Goal: Task Accomplishment & Management: Manage account settings

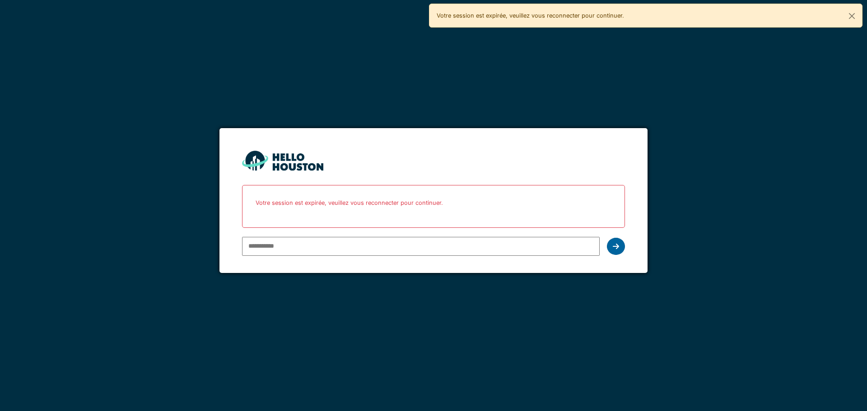
type input "**********"
click at [613, 248] on icon at bounding box center [615, 246] width 6 height 7
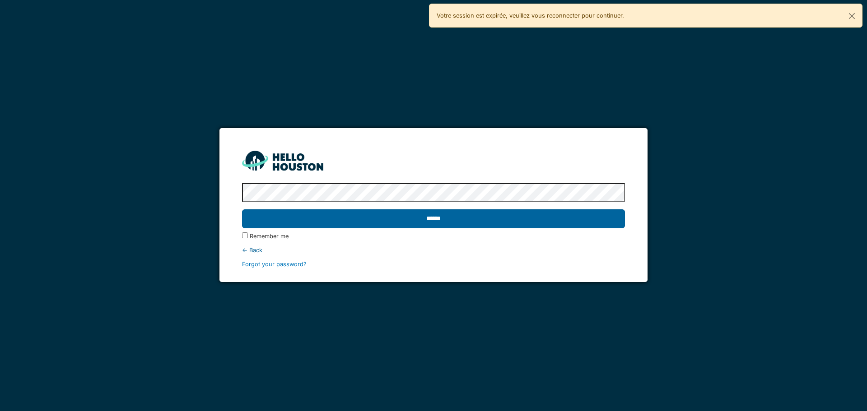
click at [515, 223] on input "******" at bounding box center [433, 218] width 382 height 19
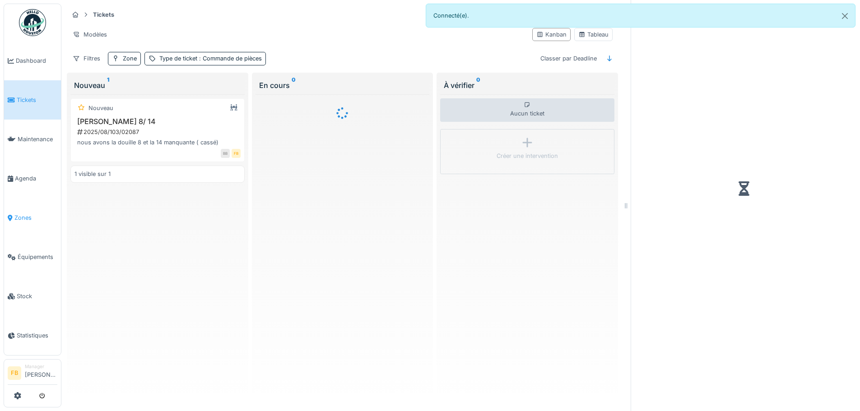
click at [28, 213] on span "Zones" at bounding box center [35, 217] width 43 height 9
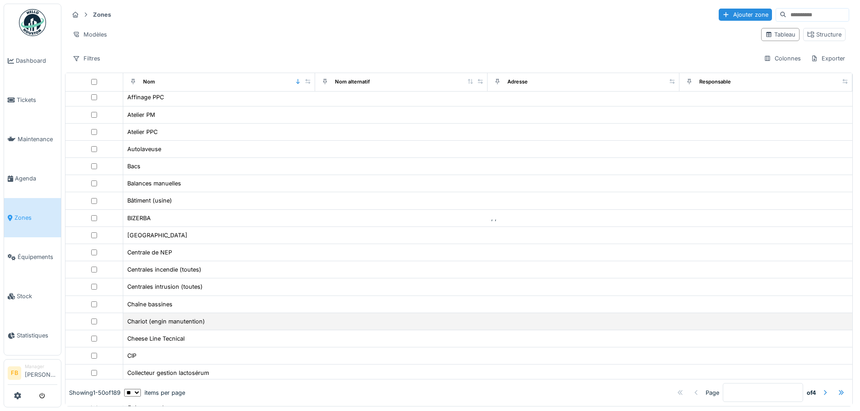
scroll to position [90, 0]
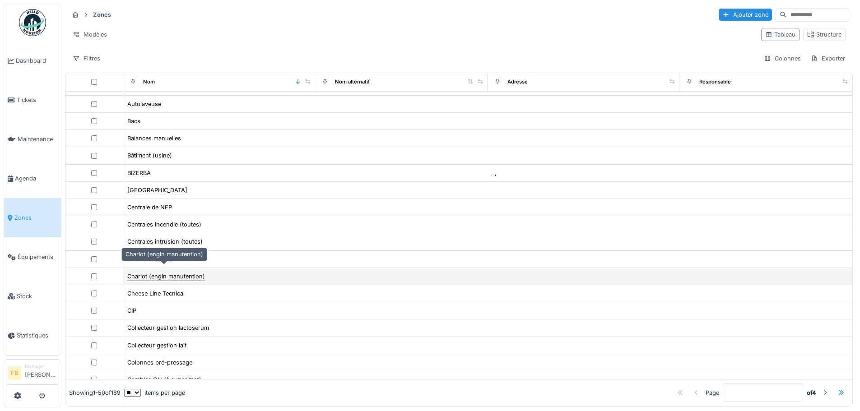
click at [197, 272] on div "Chariot (engin manutention)" at bounding box center [166, 276] width 78 height 9
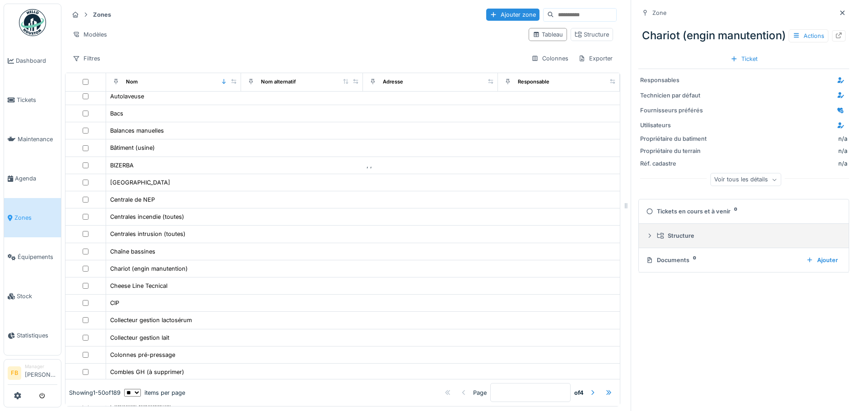
click at [649, 238] on icon at bounding box center [650, 236] width 2 height 4
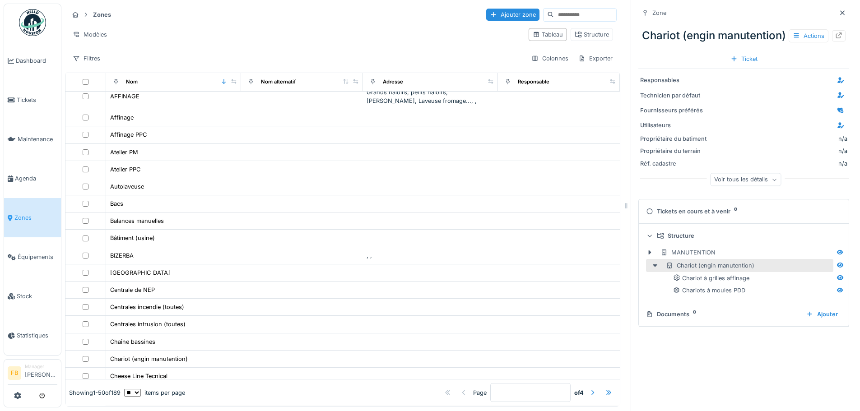
scroll to position [0, 0]
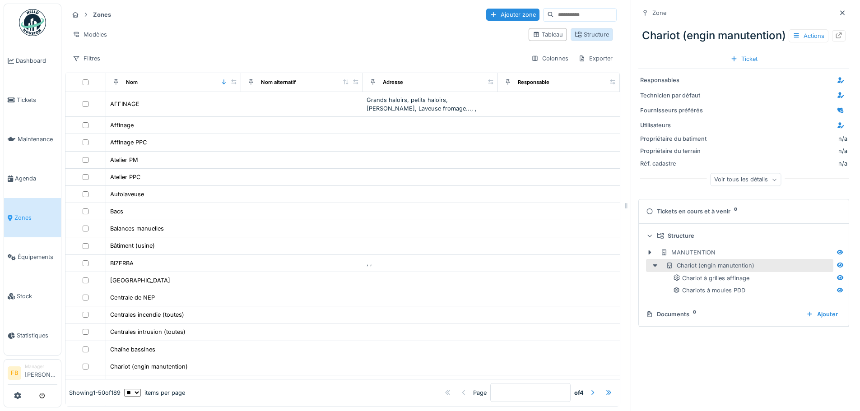
click at [575, 30] on div "Structure" at bounding box center [592, 34] width 34 height 9
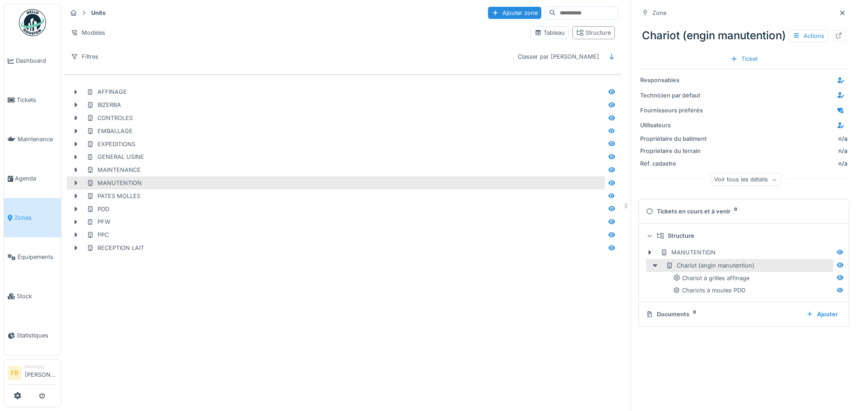
click at [75, 181] on icon at bounding box center [76, 183] width 3 height 5
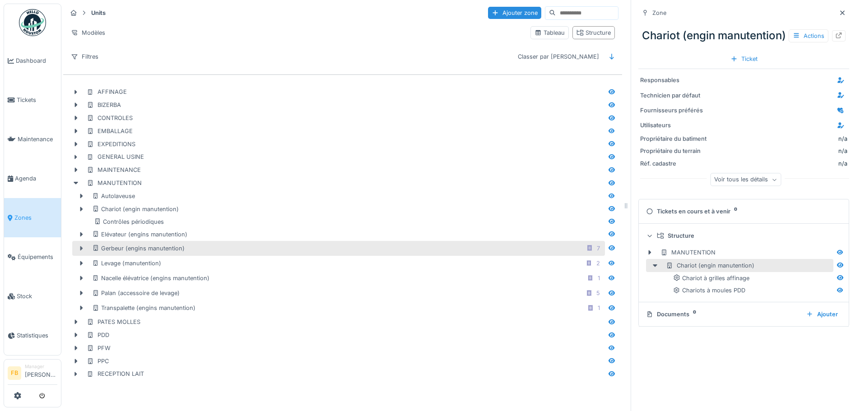
click at [81, 246] on icon at bounding box center [81, 248] width 3 height 5
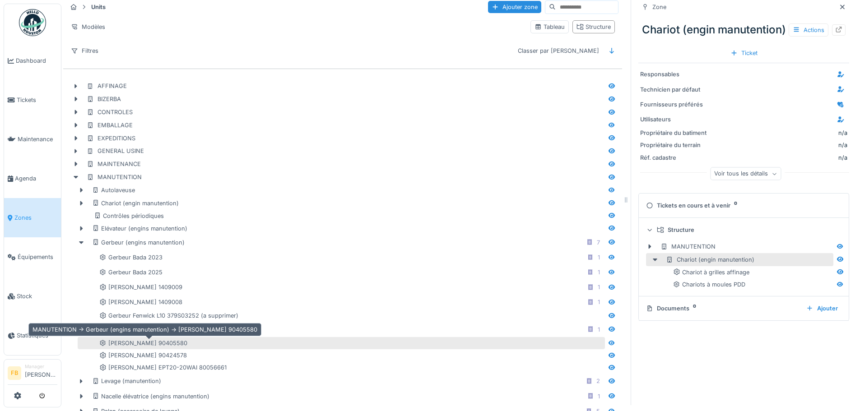
click at [154, 341] on div "[PERSON_NAME] 90405580" at bounding box center [143, 343] width 88 height 9
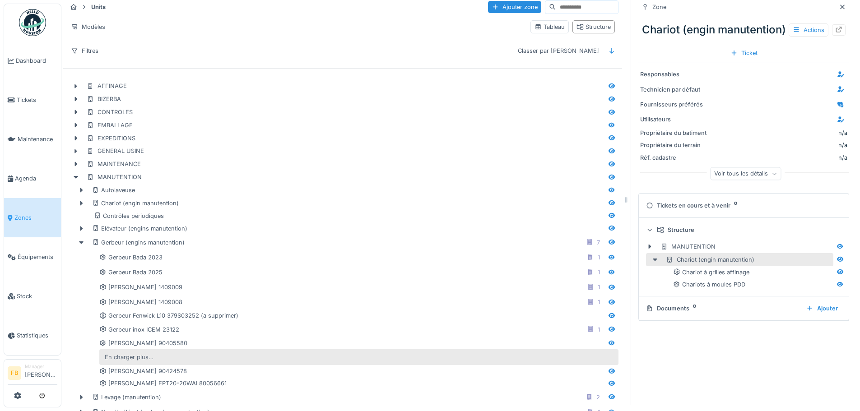
click at [132, 355] on div "En charger plus…" at bounding box center [129, 357] width 56 height 12
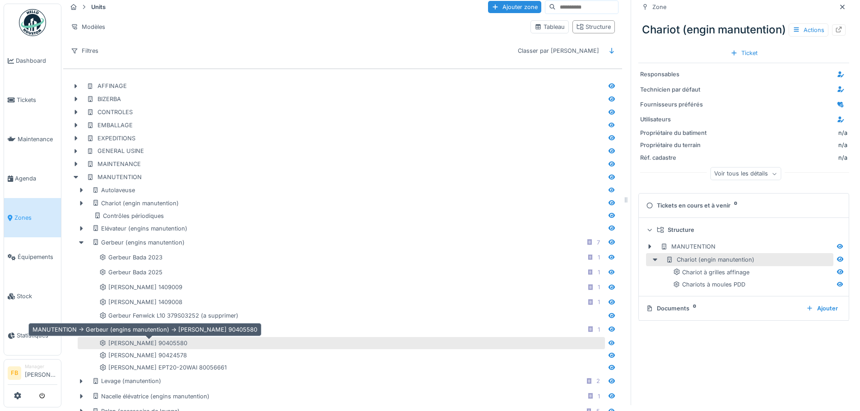
click at [160, 347] on div "Gerbeur Jungheinrich 90405580" at bounding box center [143, 343] width 88 height 9
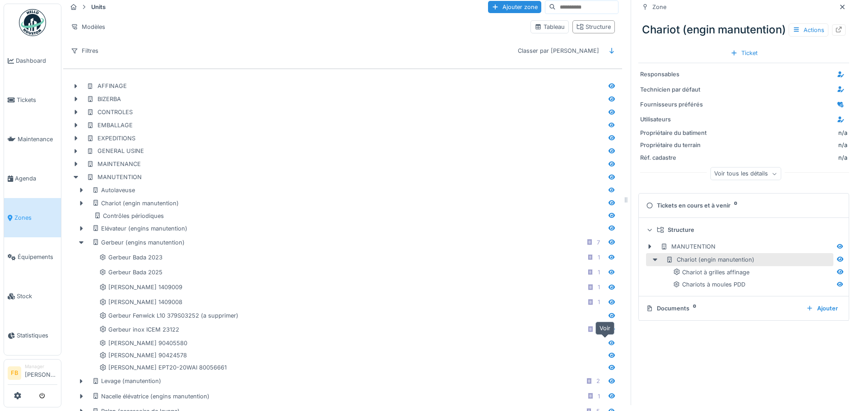
click at [608, 342] on icon at bounding box center [611, 343] width 7 height 6
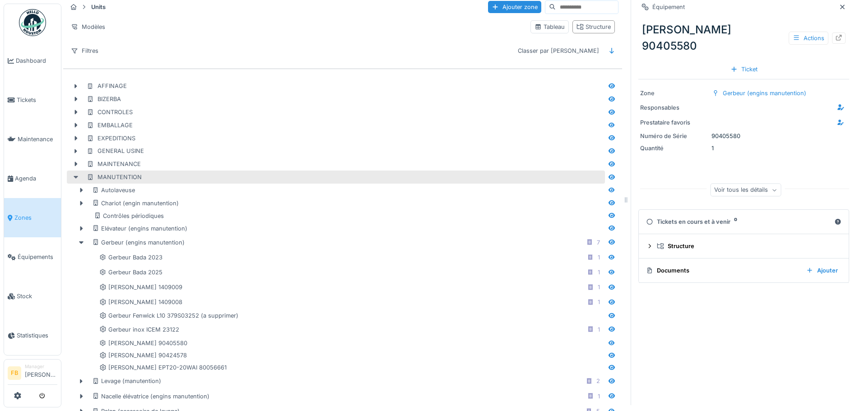
click at [75, 178] on icon at bounding box center [76, 177] width 5 height 3
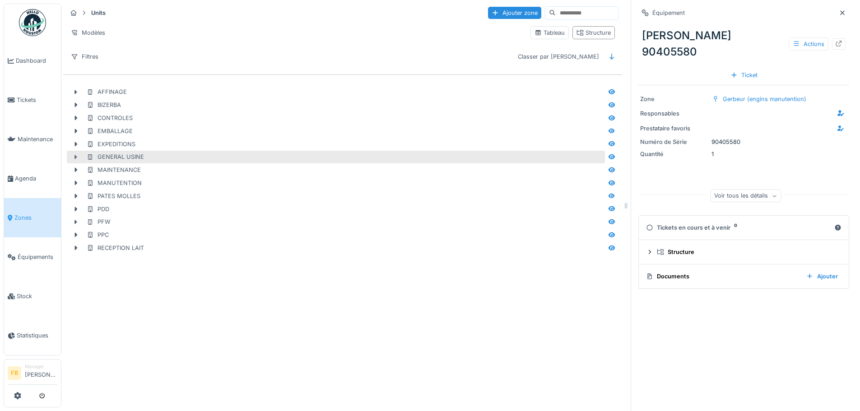
click at [77, 154] on icon at bounding box center [75, 157] width 7 height 6
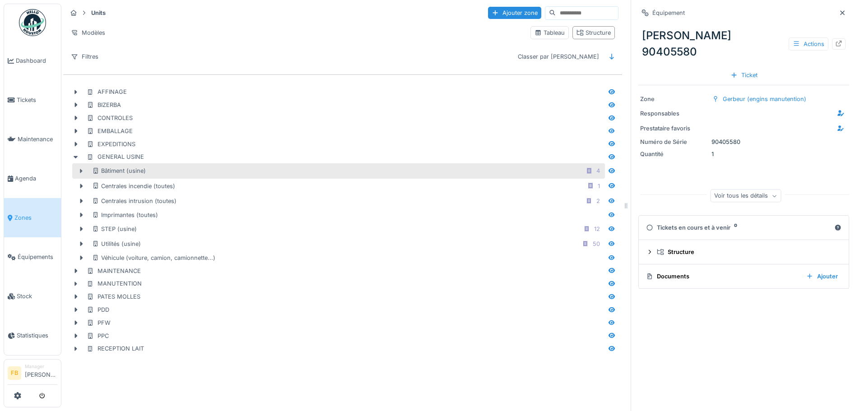
click at [82, 168] on icon at bounding box center [81, 171] width 7 height 6
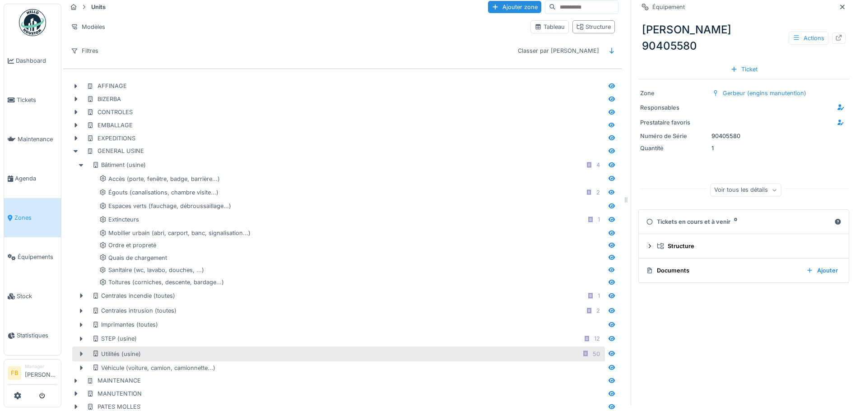
click at [79, 352] on icon at bounding box center [81, 354] width 7 height 6
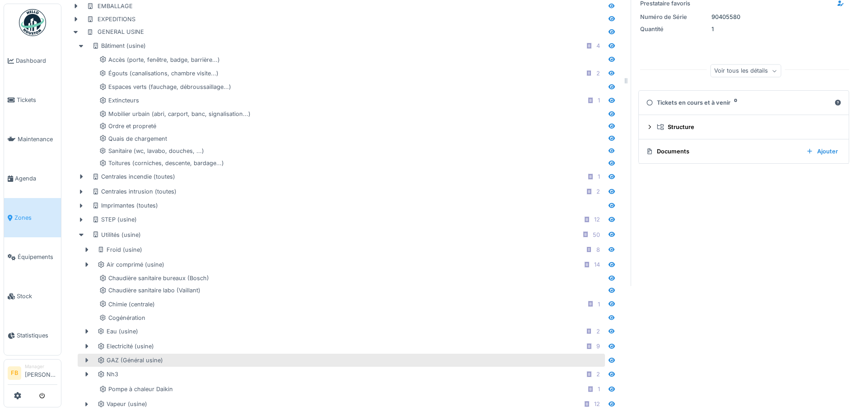
scroll to position [141, 0]
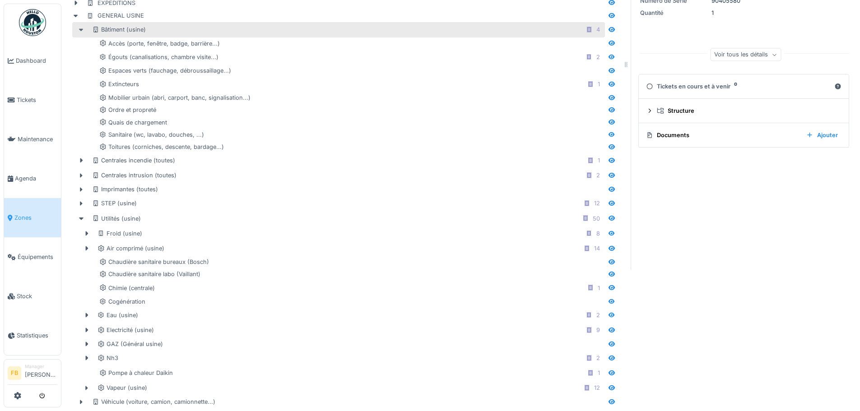
click at [80, 27] on icon at bounding box center [81, 30] width 7 height 6
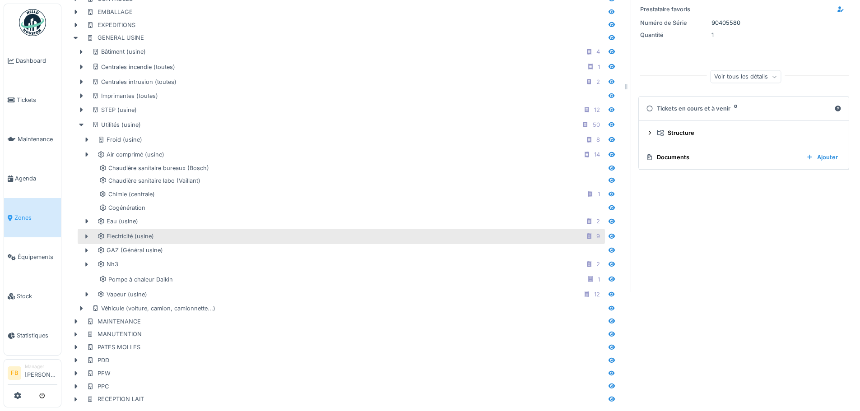
click at [85, 234] on icon at bounding box center [86, 237] width 7 height 6
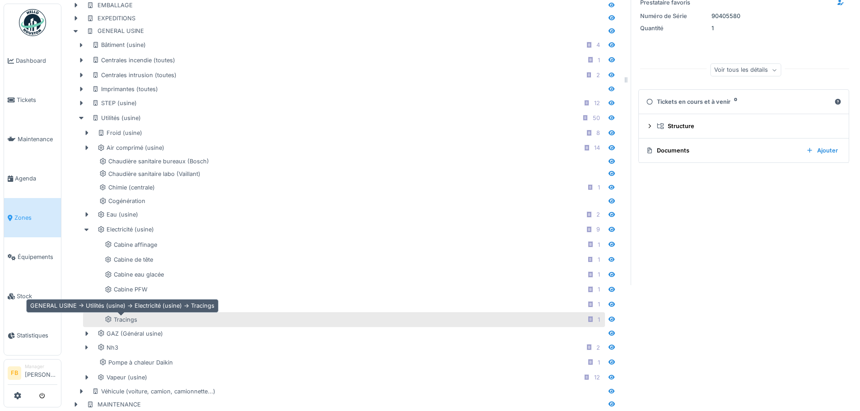
click at [131, 317] on div "Tracings" at bounding box center [121, 319] width 32 height 9
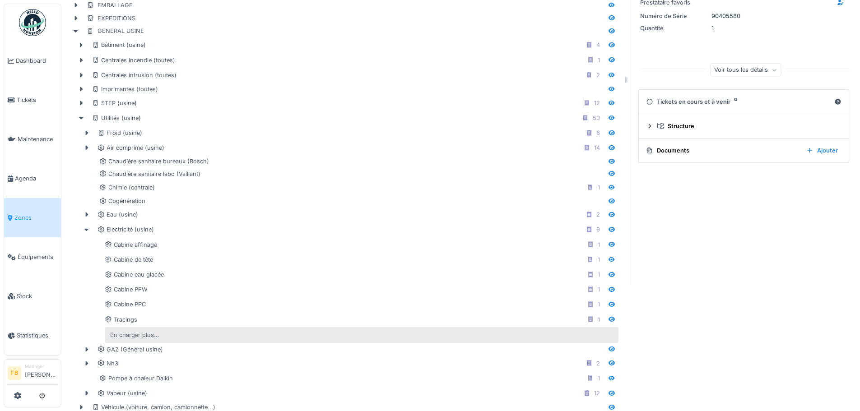
click at [131, 332] on div "En charger plus…" at bounding box center [135, 335] width 56 height 12
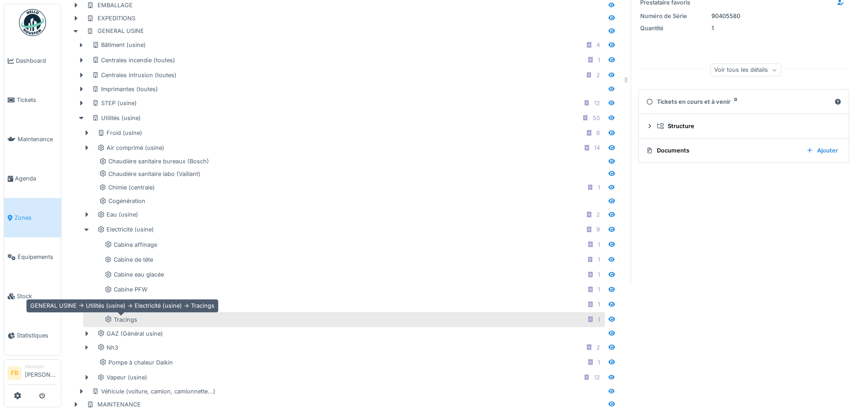
click at [128, 320] on div "Tracings" at bounding box center [121, 319] width 32 height 9
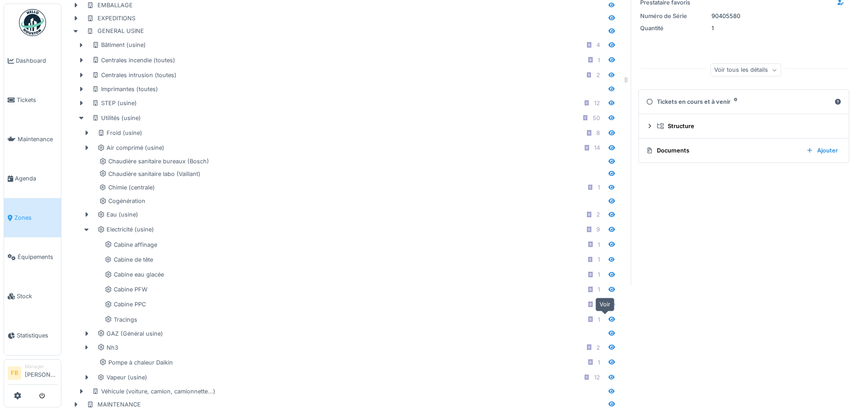
click at [608, 320] on icon at bounding box center [611, 319] width 7 height 6
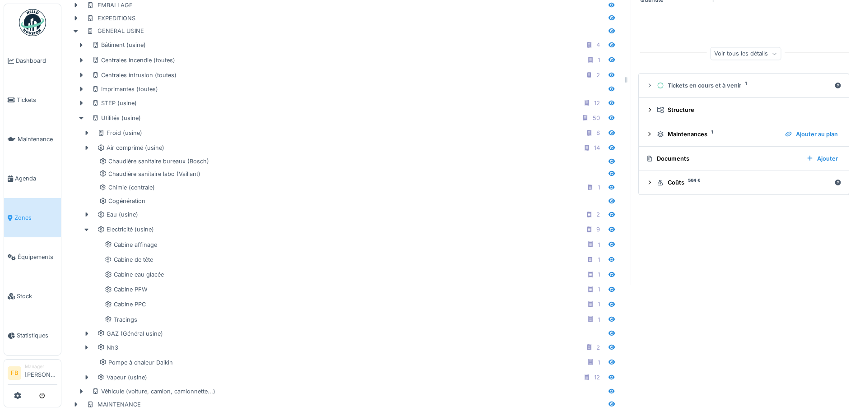
click at [669, 160] on div "Documents" at bounding box center [722, 158] width 153 height 9
click at [646, 183] on icon at bounding box center [649, 183] width 7 height 6
click at [647, 183] on icon at bounding box center [650, 182] width 6 height 7
click at [708, 87] on div "Tickets en cours et à venir 1" at bounding box center [744, 85] width 174 height 9
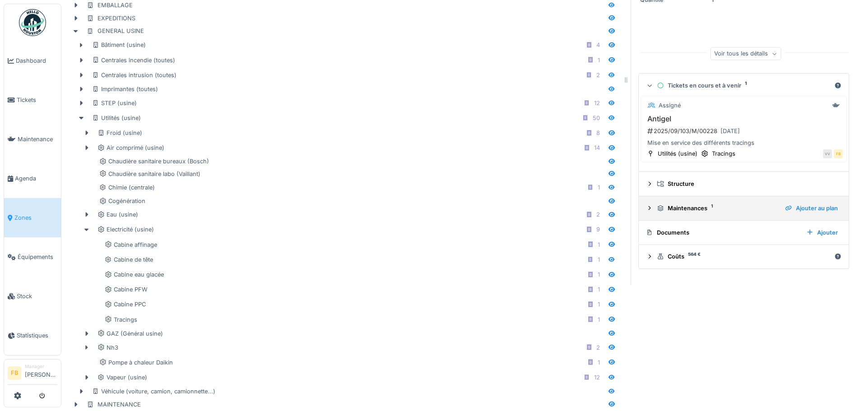
click at [646, 209] on icon at bounding box center [649, 208] width 7 height 6
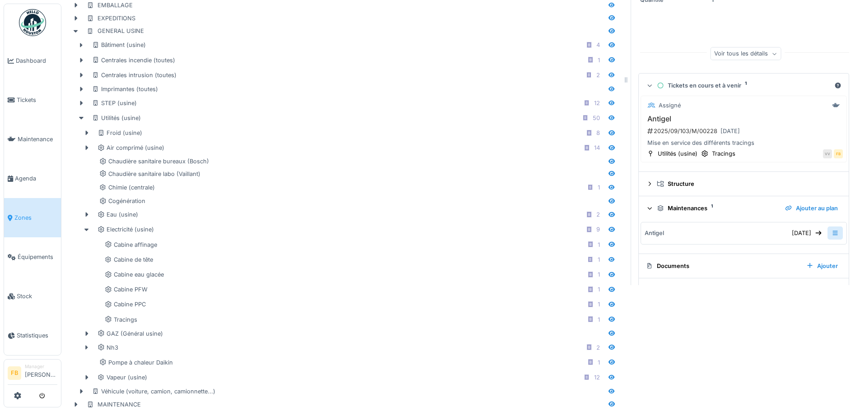
click at [831, 235] on icon at bounding box center [834, 233] width 7 height 6
click at [809, 265] on div "Ajouter" at bounding box center [821, 266] width 39 height 12
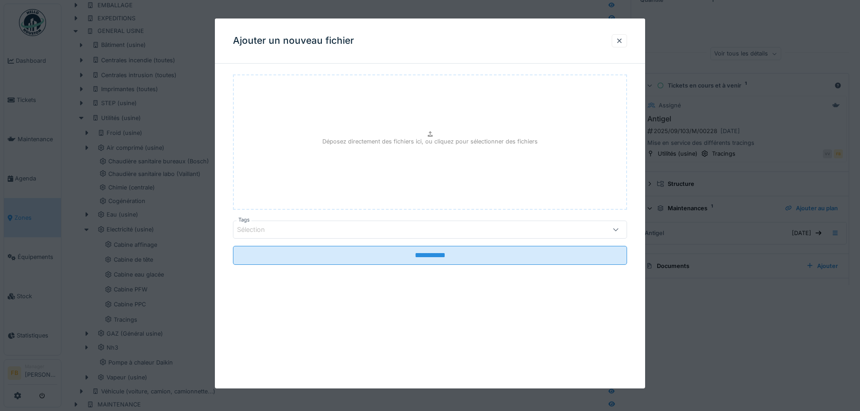
click at [435, 152] on div "Déposez directement des fichiers ici, ou cliquez pour sélectionner des fichiers" at bounding box center [430, 141] width 394 height 135
type input "**********"
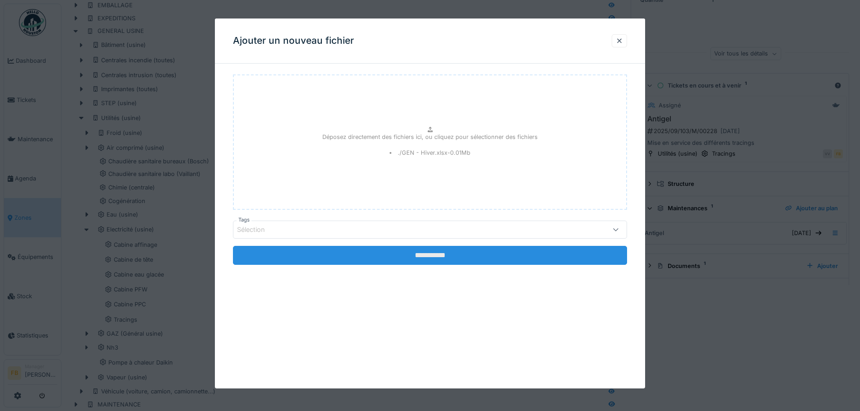
click at [423, 251] on input "**********" at bounding box center [430, 255] width 394 height 19
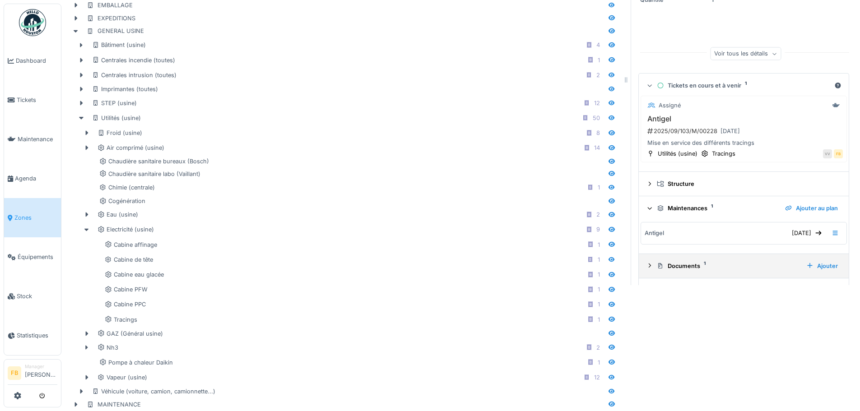
click at [677, 267] on div "Documents 1" at bounding box center [728, 266] width 142 height 9
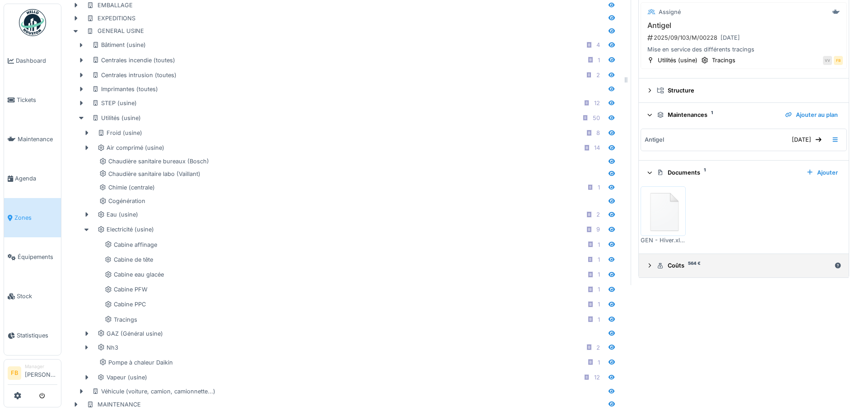
scroll to position [95, 0]
click at [664, 208] on img at bounding box center [663, 211] width 41 height 45
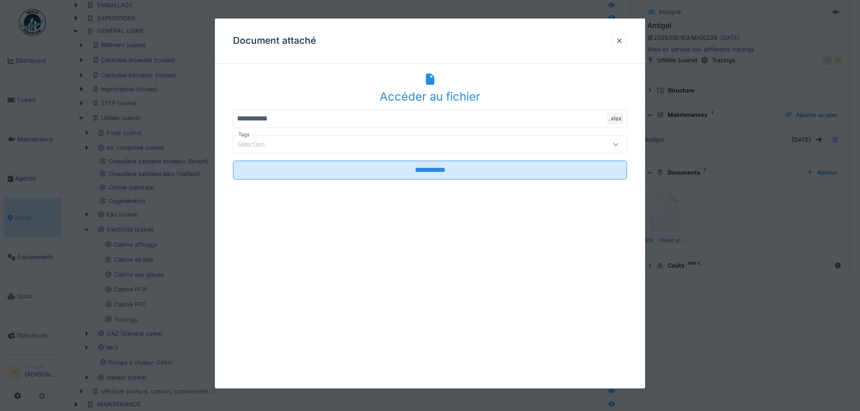
click at [431, 91] on div "Accéder au fichier" at bounding box center [430, 96] width 394 height 17
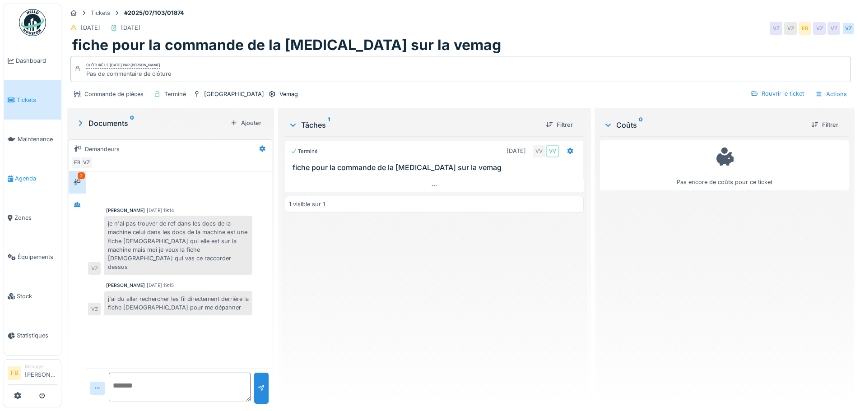
click at [34, 170] on link "Agenda" at bounding box center [32, 178] width 57 height 39
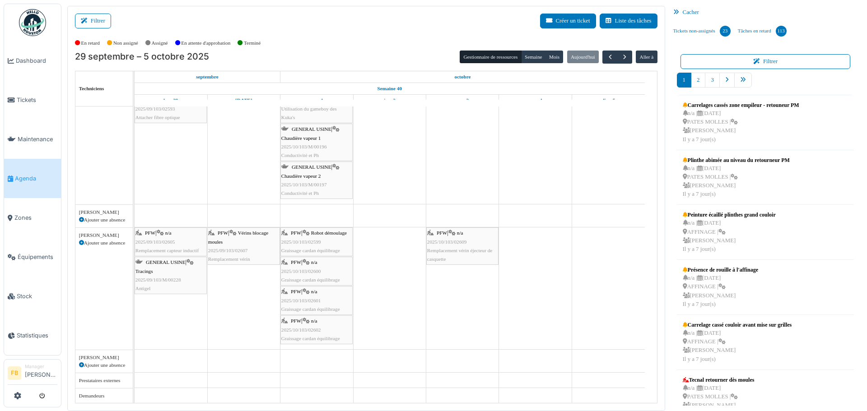
scroll to position [321, 0]
click at [166, 278] on span "2025/09/103/M/00228" at bounding box center [158, 279] width 46 height 5
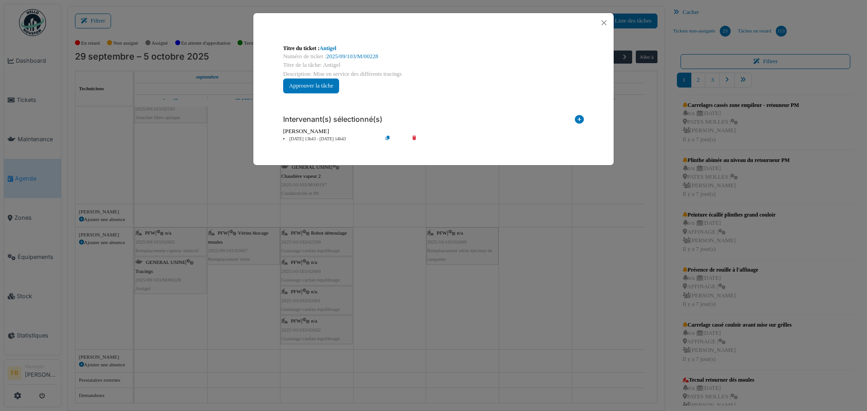
click at [387, 138] on icon at bounding box center [395, 139] width 26 height 7
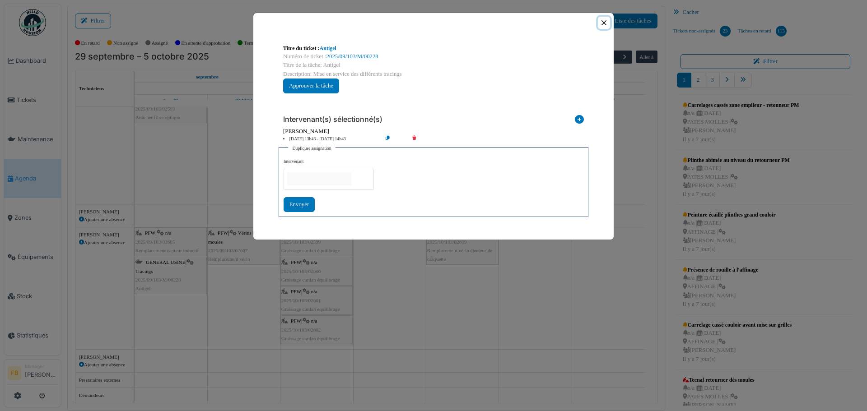
click at [604, 20] on button "Close" at bounding box center [604, 23] width 12 height 12
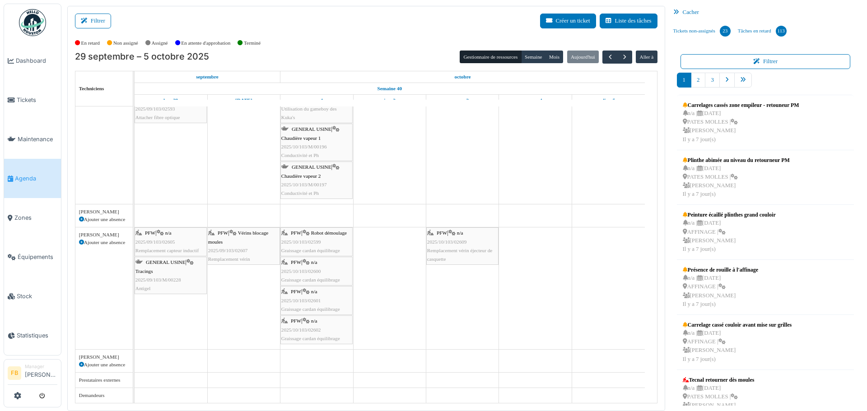
click at [164, 267] on div "GENERAL USINE | Tracings 2025/09/103/M/00228 Antigel" at bounding box center [170, 275] width 70 height 35
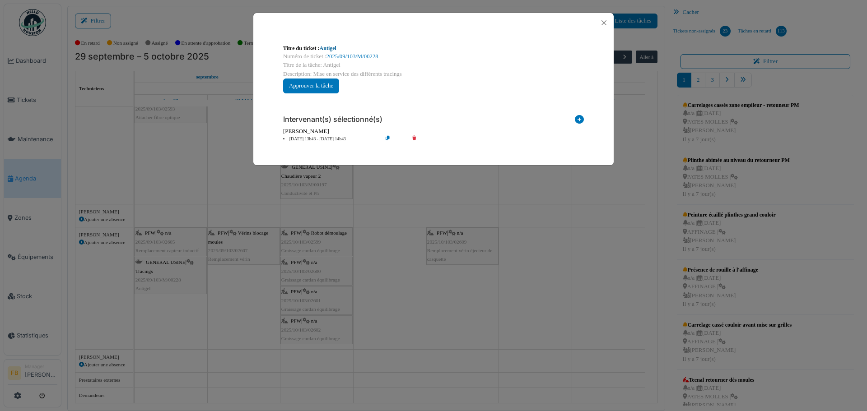
click at [334, 46] on link "Antigel" at bounding box center [328, 48] width 17 height 6
click at [604, 21] on button "Close" at bounding box center [604, 23] width 12 height 12
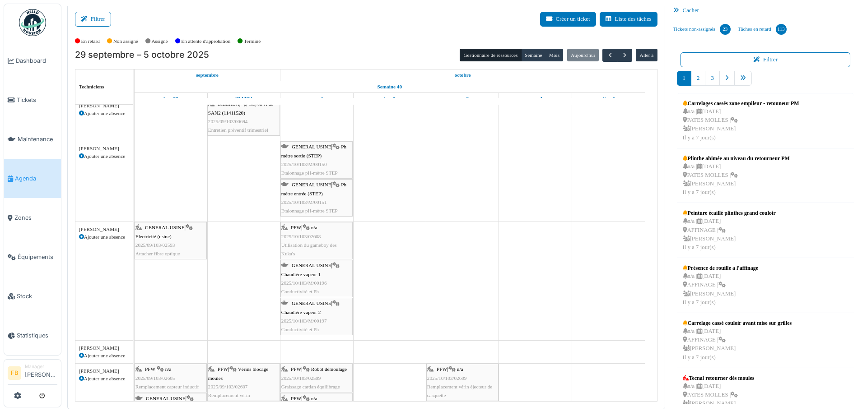
scroll to position [186, 0]
drag, startPoint x: 325, startPoint y: 231, endPoint x: 322, endPoint y: 234, distance: 4.8
click at [135, 234] on div "GENERAL USINE | Electricité (usine) 2025/09/103/02593 Attacher fibre optique PF…" at bounding box center [135, 278] width 0 height 118
drag, startPoint x: 312, startPoint y: 230, endPoint x: 257, endPoint y: 237, distance: 55.0
click at [135, 237] on div "GENERAL USINE | Electricité (usine) 2025/09/103/02593 Attacher fibre optique PF…" at bounding box center [135, 278] width 0 height 118
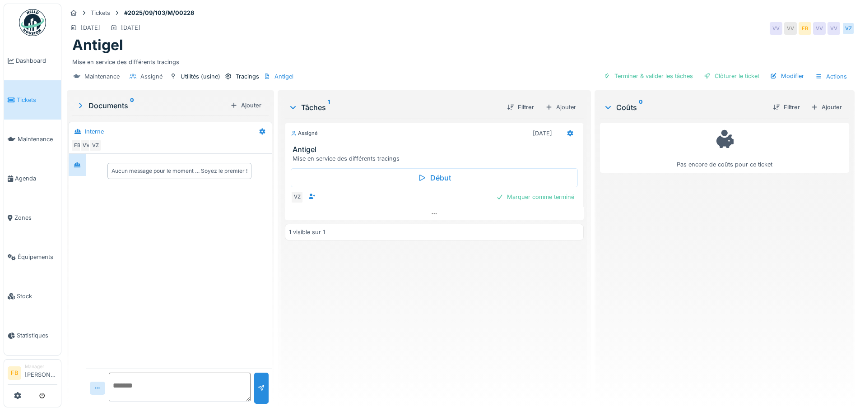
click at [80, 107] on icon at bounding box center [80, 105] width 3 height 5
click at [100, 104] on div "Documents 0" at bounding box center [151, 102] width 158 height 11
click at [100, 104] on div "Documents 0" at bounding box center [151, 105] width 151 height 11
click at [245, 107] on div "Ajouter" at bounding box center [249, 102] width 38 height 12
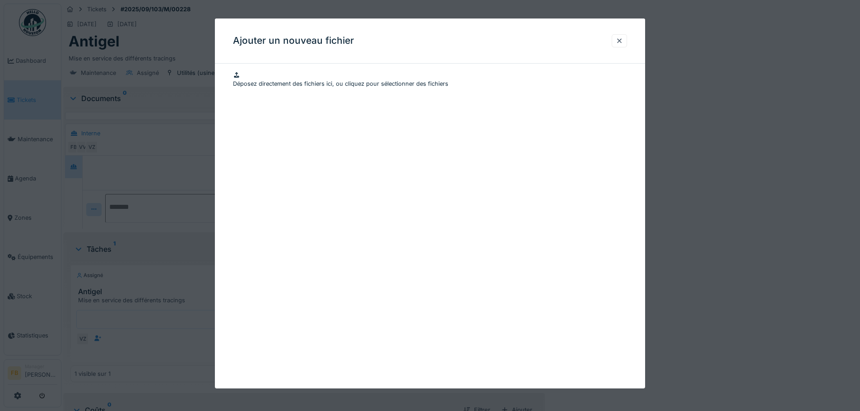
click at [393, 88] on div "Déposez directement des fichiers ici, ou cliquez pour sélectionner des fichiers" at bounding box center [430, 79] width 394 height 17
type input "**********"
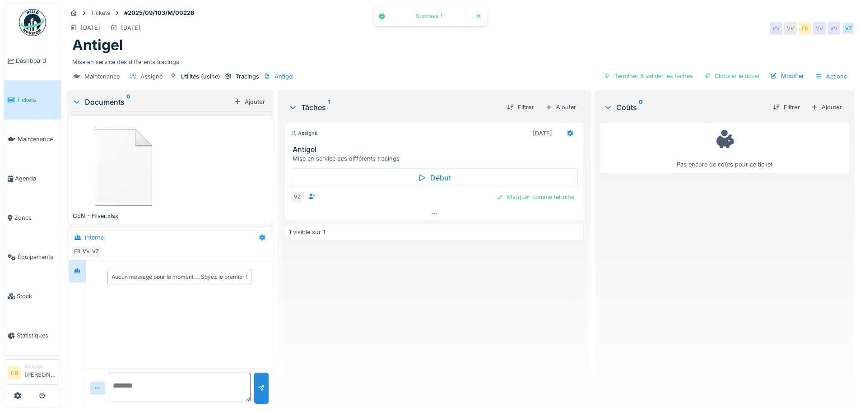
click at [406, 269] on div "Assigné [DATE] Antigel Mise en service des différents tracings Début VZ Marquer…" at bounding box center [434, 260] width 298 height 282
